Goal: Check status: Check status

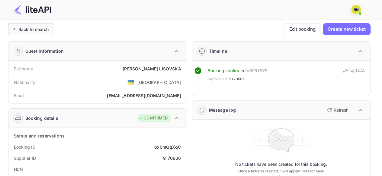
click at [33, 30] on div "Back to search" at bounding box center [33, 29] width 30 height 6
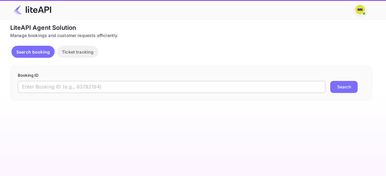
drag, startPoint x: 49, startPoint y: 85, endPoint x: 66, endPoint y: 83, distance: 17.4
click at [49, 85] on input "text" at bounding box center [172, 87] width 308 height 12
paste input "9160996"
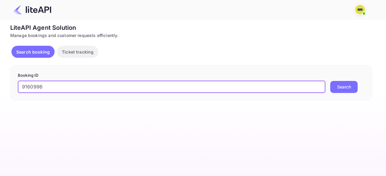
type input "9160996"
drag, startPoint x: 333, startPoint y: 87, endPoint x: 315, endPoint y: 97, distance: 21.3
click at [333, 87] on button "Search" at bounding box center [343, 87] width 27 height 12
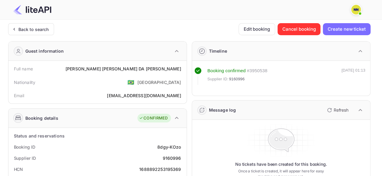
click at [168, 169] on div "1688892253195369" at bounding box center [160, 169] width 42 height 6
copy div "1688892253195369"
